Goal: Check status: Check status

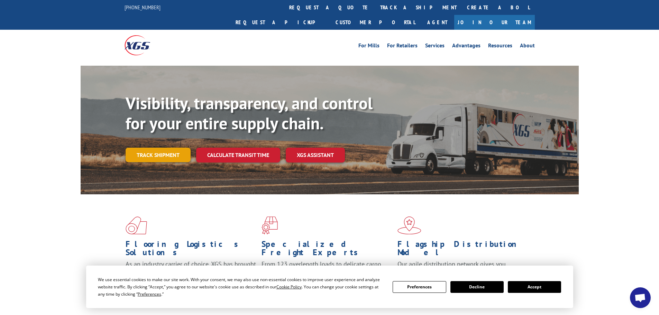
click at [141, 148] on link "Track shipment" at bounding box center [158, 155] width 65 height 15
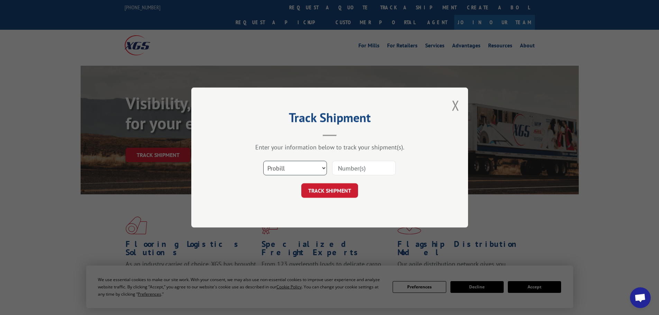
click at [298, 172] on select "Select category... Probill BOL PO" at bounding box center [295, 168] width 64 height 15
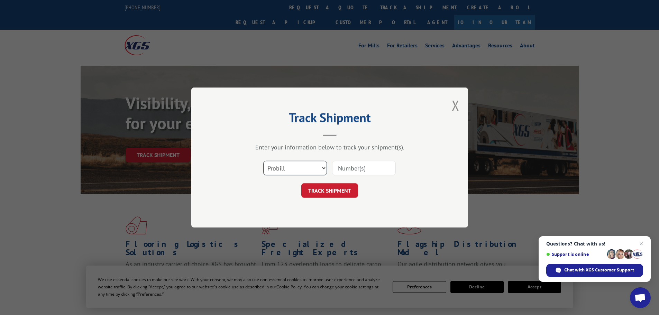
select select "po"
click at [263, 161] on select "Select category... Probill BOL PO" at bounding box center [295, 168] width 64 height 15
click at [369, 165] on input at bounding box center [364, 168] width 64 height 15
paste input "24510851"
type input "24510851"
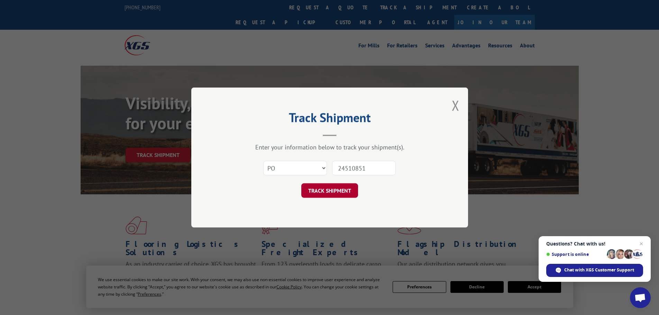
click at [334, 193] on button "TRACK SHIPMENT" at bounding box center [329, 190] width 57 height 15
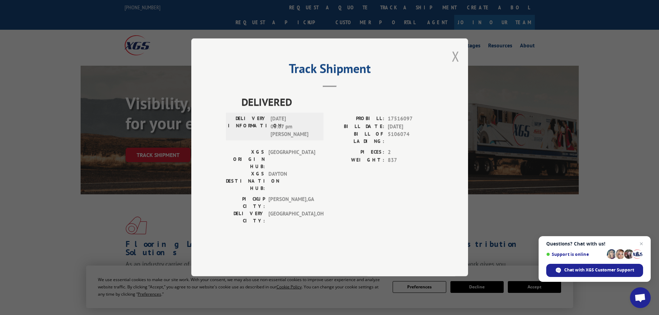
click at [455, 65] on button "Close modal" at bounding box center [456, 56] width 8 height 18
